Goal: Book appointment/travel/reservation

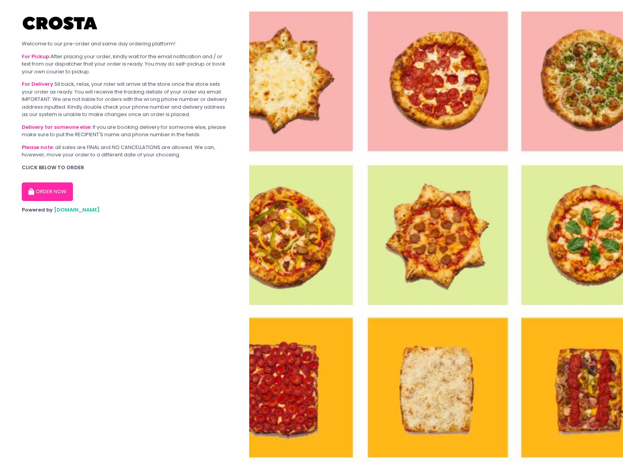
drag, startPoint x: 21, startPoint y: 189, endPoint x: 39, endPoint y: 190, distance: 18.3
click at [24, 190] on section "Welcome to our pre-order and same day ordering platform! For Pickup After placi…" at bounding box center [124, 235] width 249 height 470
click at [47, 190] on button "ORDER NOW" at bounding box center [47, 191] width 51 height 19
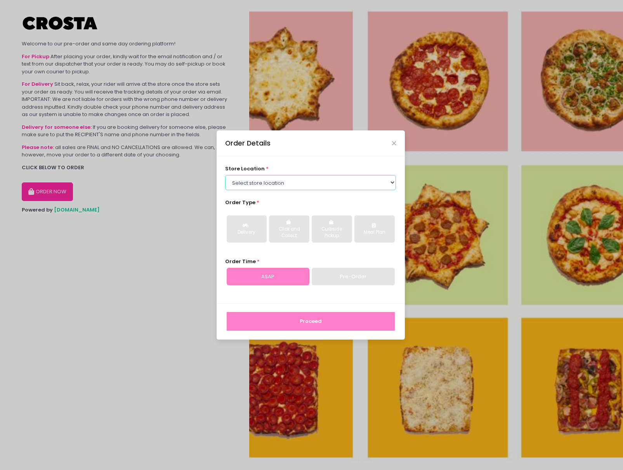
click at [316, 184] on select "Select store location [PERSON_NAME] Pizza - [PERSON_NAME] Pizza - [GEOGRAPHIC_D…" at bounding box center [310, 182] width 171 height 15
select select "5fabb2e53664a8677beaeb89"
click at [225, 175] on select "Select store location [PERSON_NAME] Pizza - [PERSON_NAME] Pizza - [GEOGRAPHIC_D…" at bounding box center [310, 182] width 171 height 15
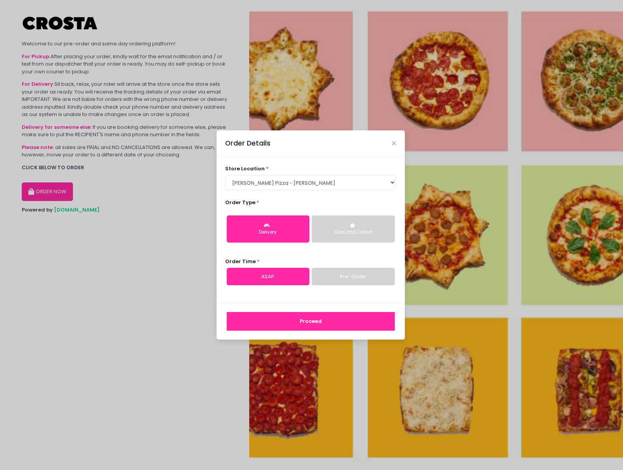
click at [352, 270] on link "Pre-Order" at bounding box center [353, 277] width 83 height 18
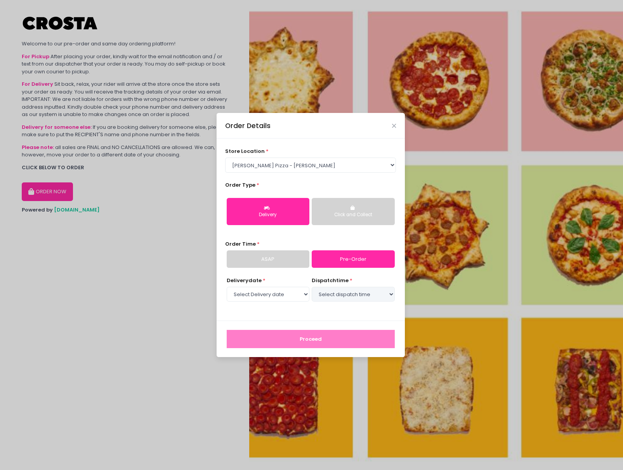
select select "[DATE]"
click at [277, 296] on select "Select Delivery date [DATE] [DATE] [DATE] [DATE] [DATE] [DATE]" at bounding box center [268, 294] width 83 height 15
click at [331, 293] on select "Select dispatch time 07:00 PM - 07:30 PM 07:30 PM - 08:00 PM 08:00 PM - 08:30 P…" at bounding box center [353, 294] width 83 height 15
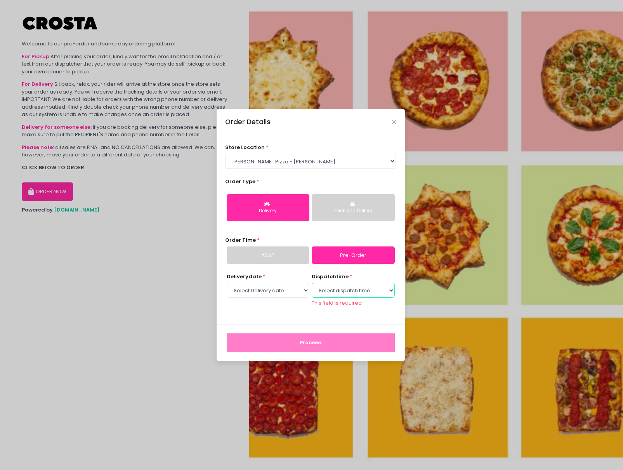
click at [325, 293] on select "Select dispatch time 07:00 PM - 07:30 PM 07:30 PM - 08:00 PM 08:00 PM - 08:30 P…" at bounding box center [353, 290] width 83 height 15
